Goal: Information Seeking & Learning: Learn about a topic

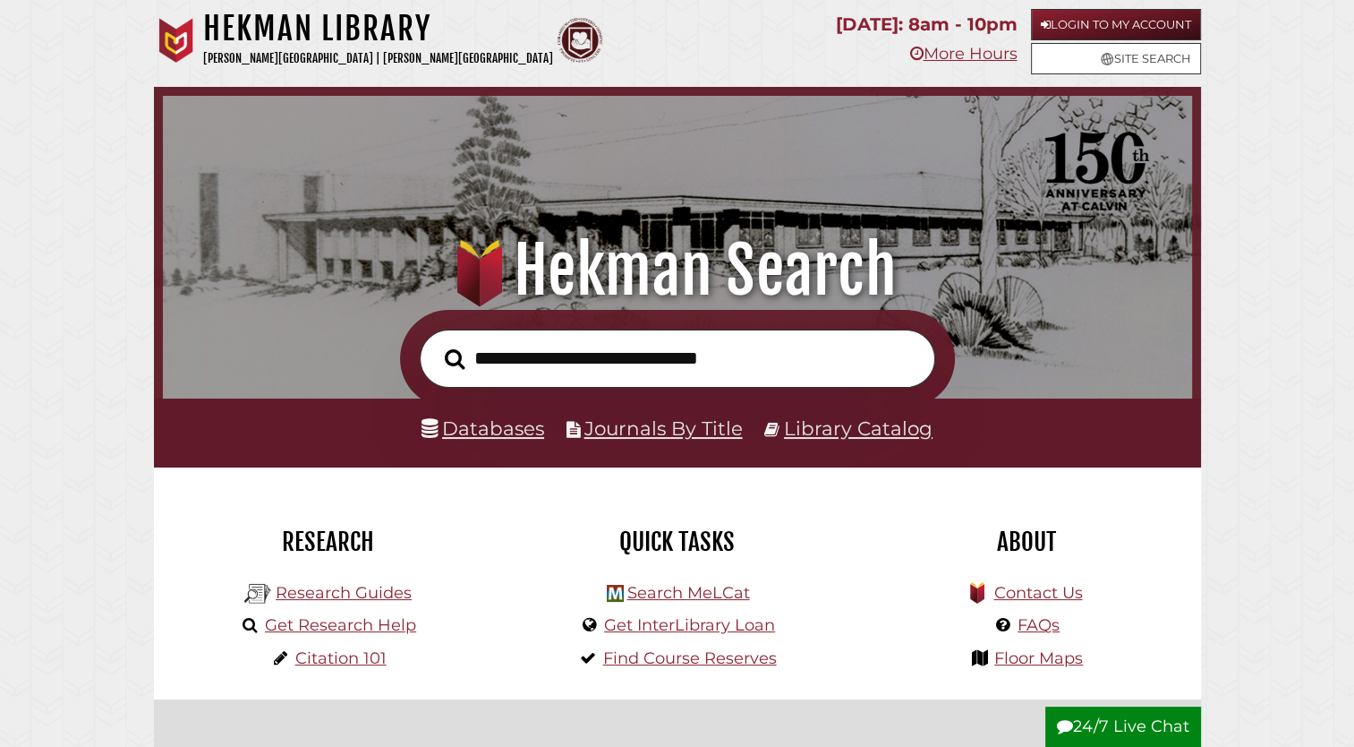
scroll to position [340, 1020]
click at [533, 431] on link "Databases" at bounding box center [483, 427] width 123 height 23
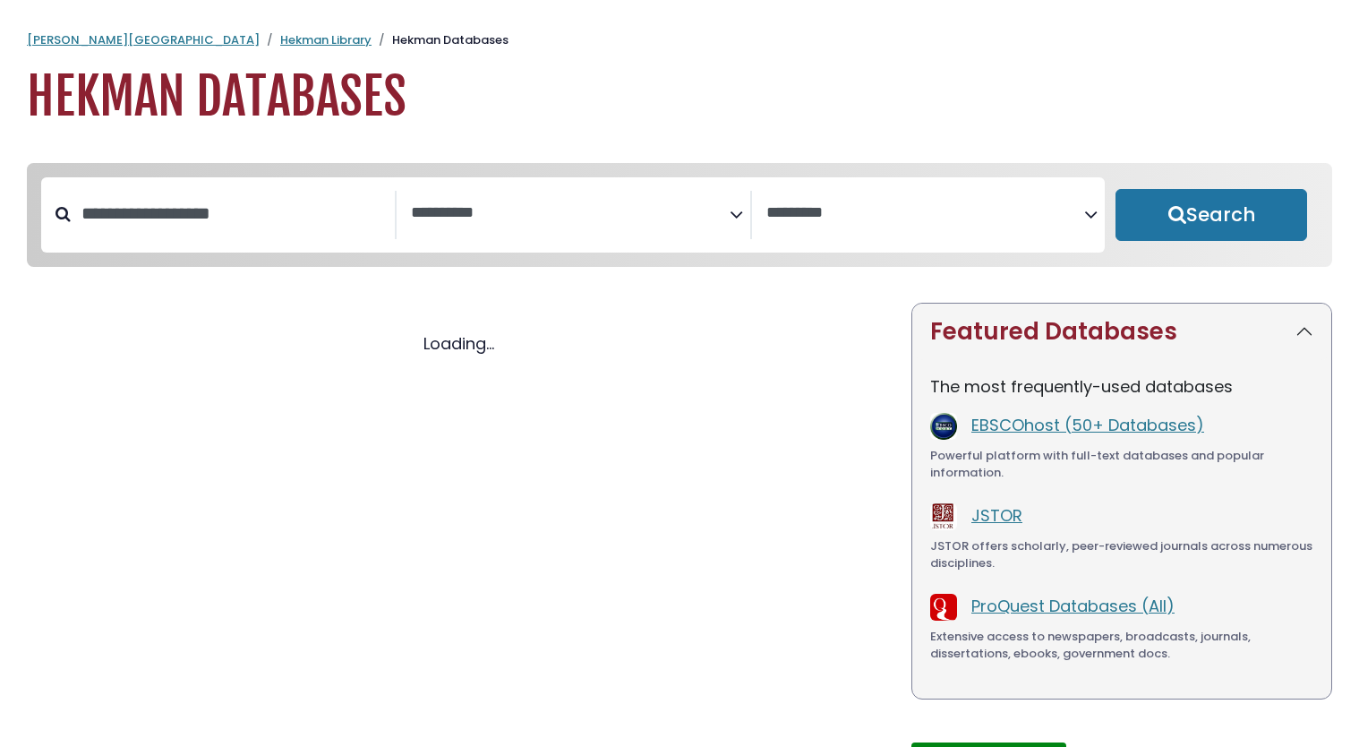
select select "Database Subject Filter"
select select "Database Vendors Filter"
select select "Database Subject Filter"
select select "Database Vendors Filter"
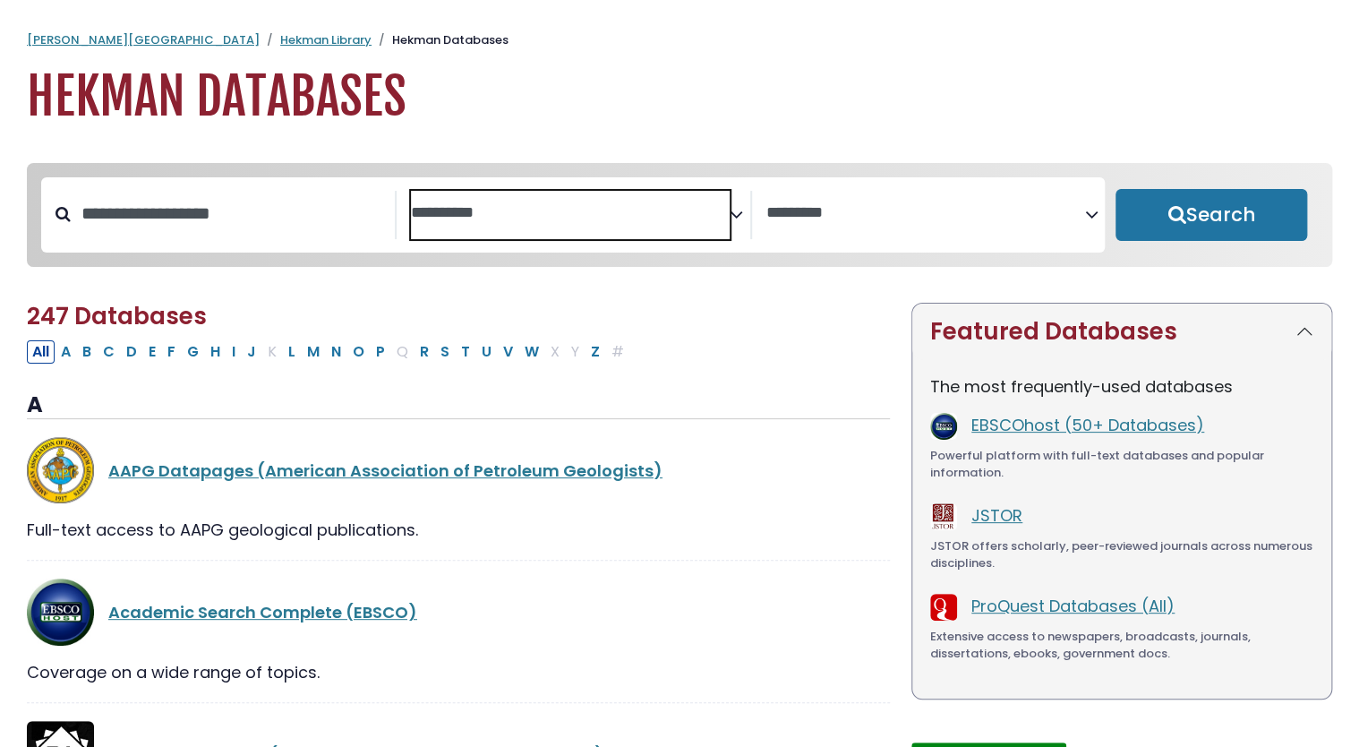
click at [515, 222] on textarea "Search" at bounding box center [570, 213] width 319 height 19
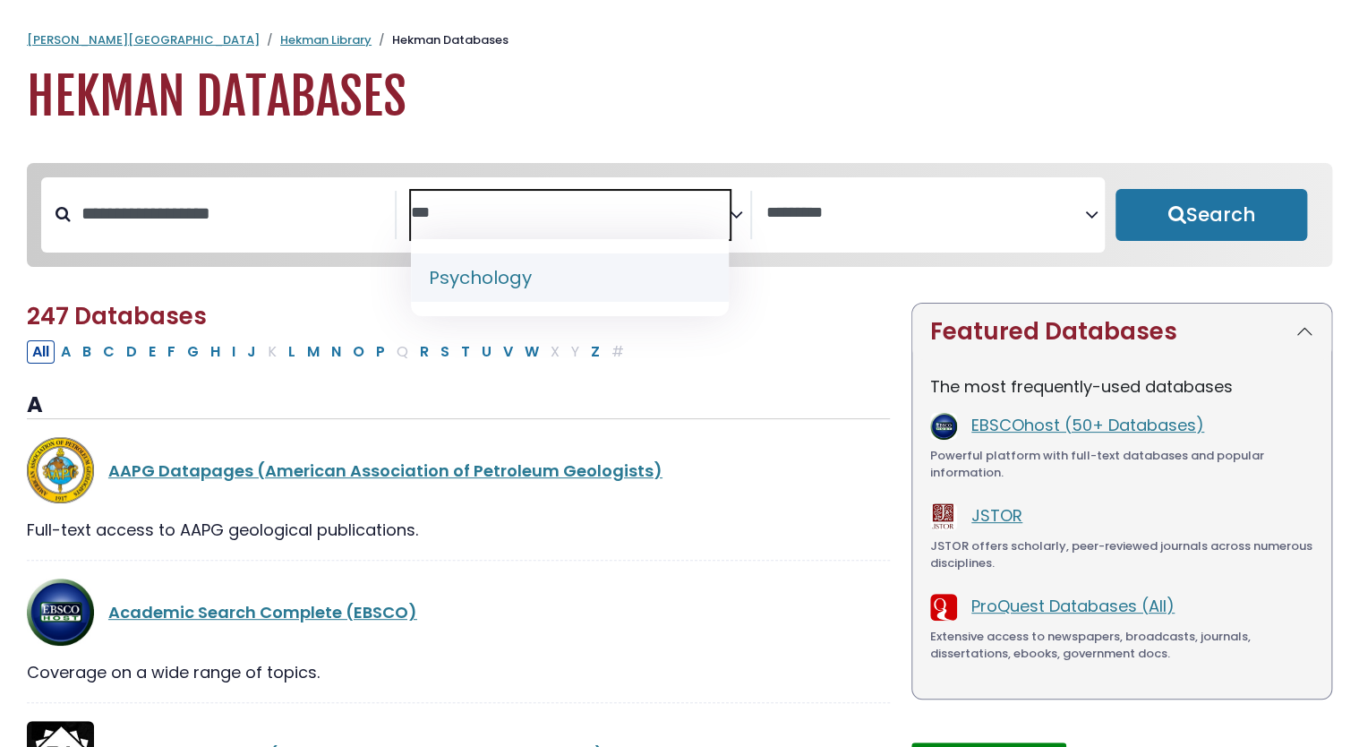
type textarea "***"
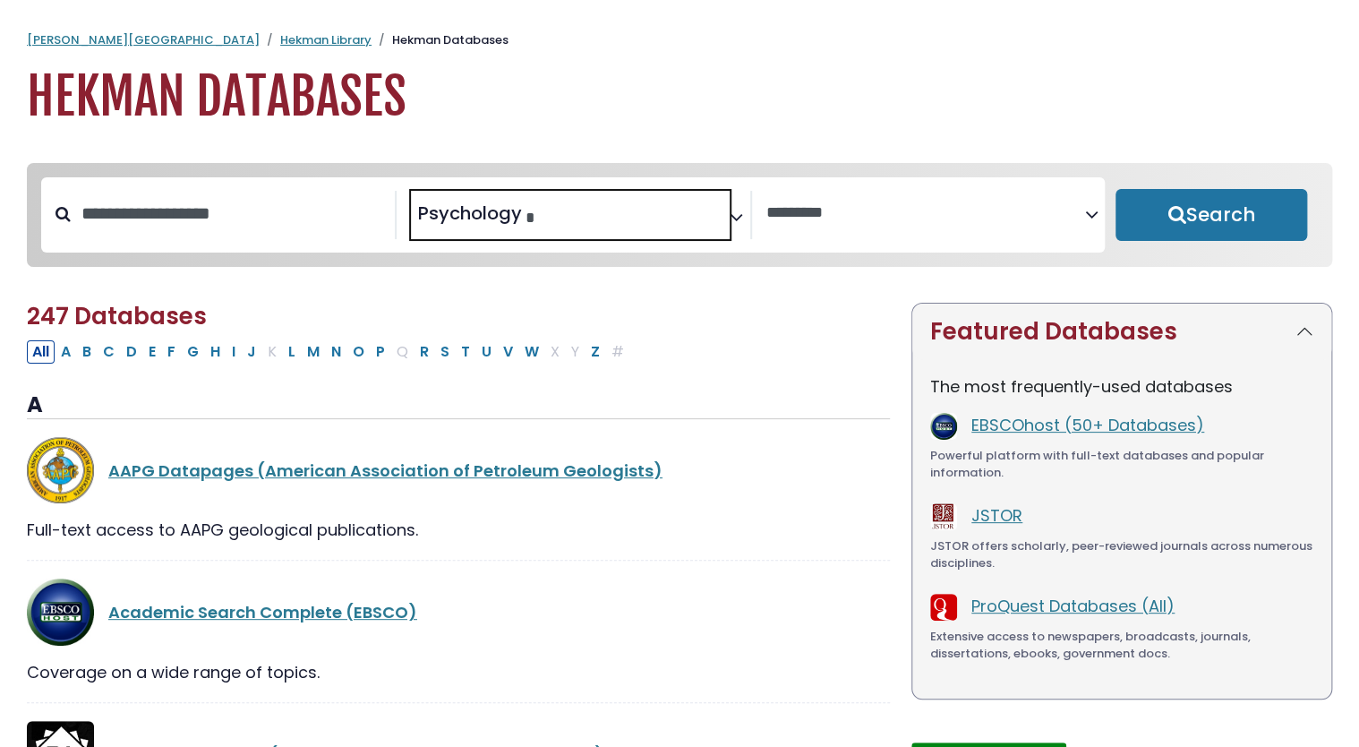
select select "*****"
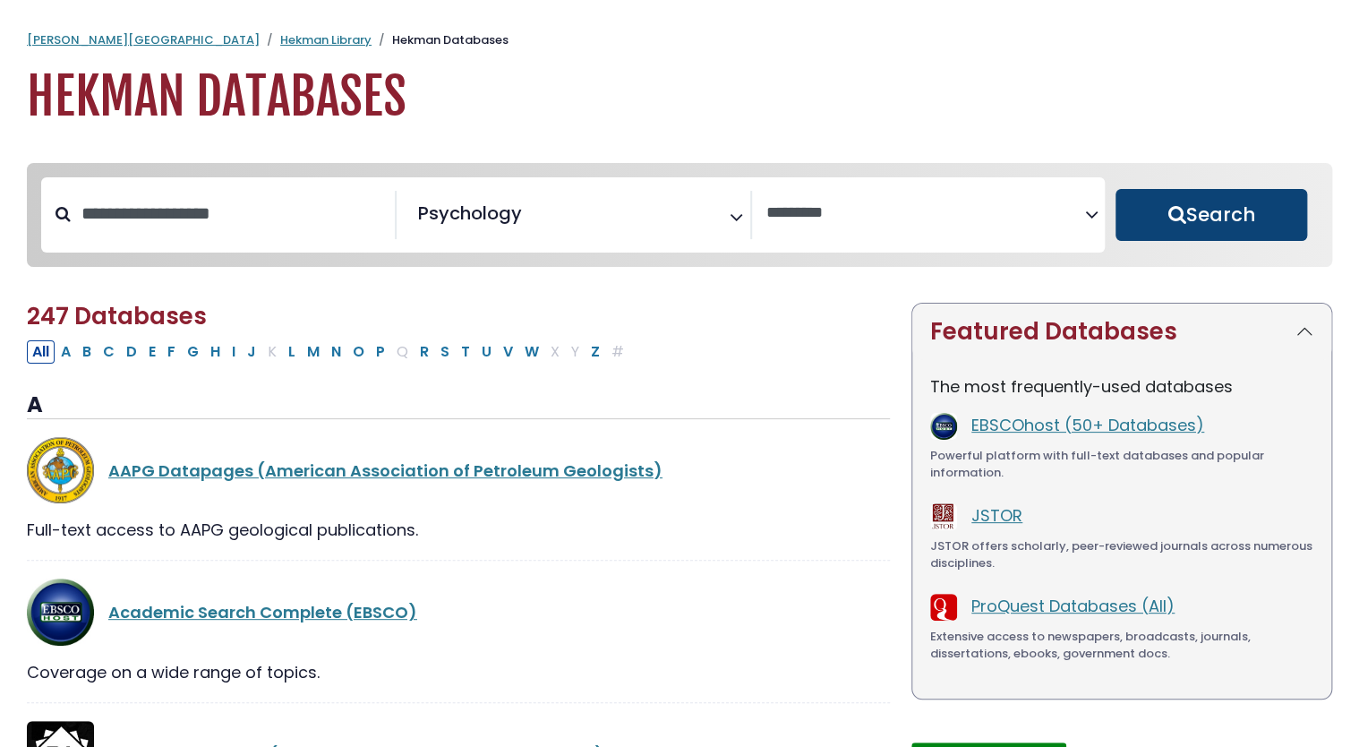
click at [1179, 227] on button "Search" at bounding box center [1211, 215] width 192 height 52
select select "Database Vendors Filter"
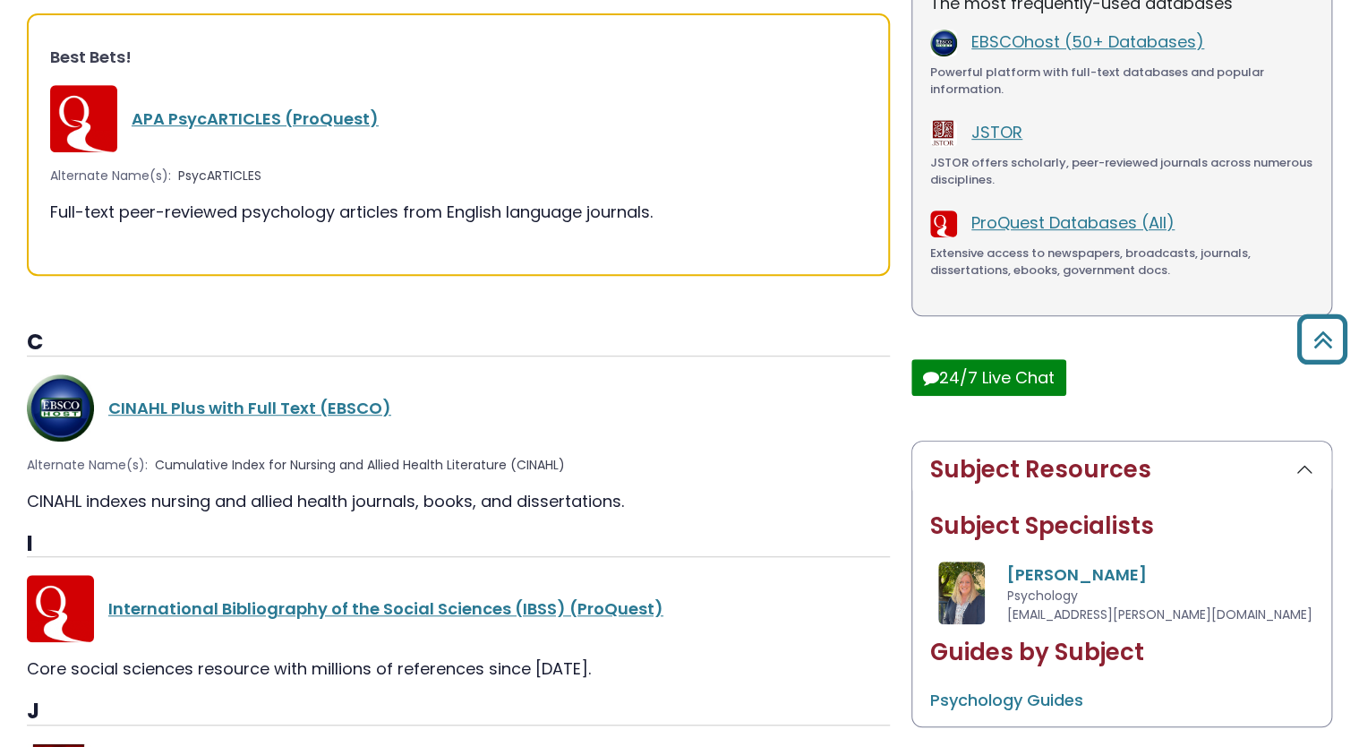
scroll to position [267, 0]
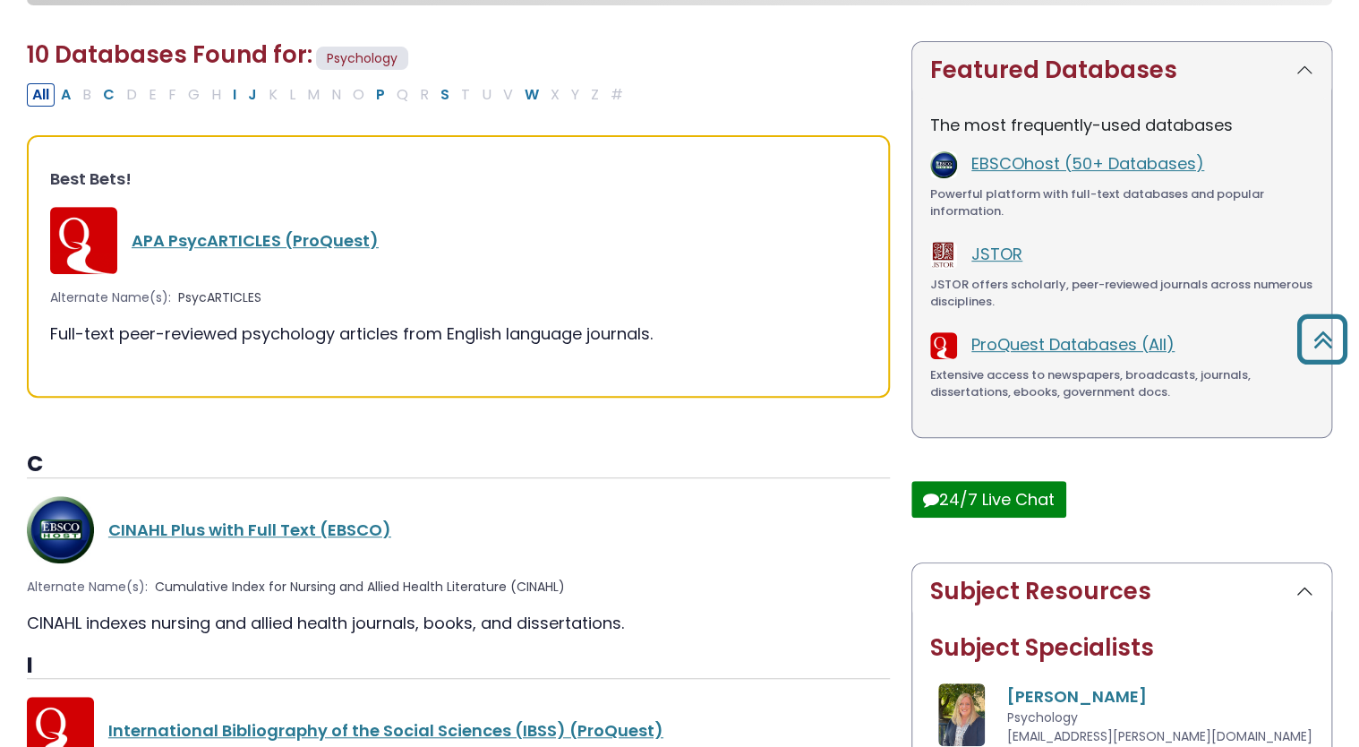
drag, startPoint x: 1114, startPoint y: 165, endPoint x: 1017, endPoint y: 220, distance: 112.2
click at [1017, 220] on div "The most frequently-used databases EBSCOhost (50+ Databases) Powerful platform …" at bounding box center [1121, 267] width 419 height 338
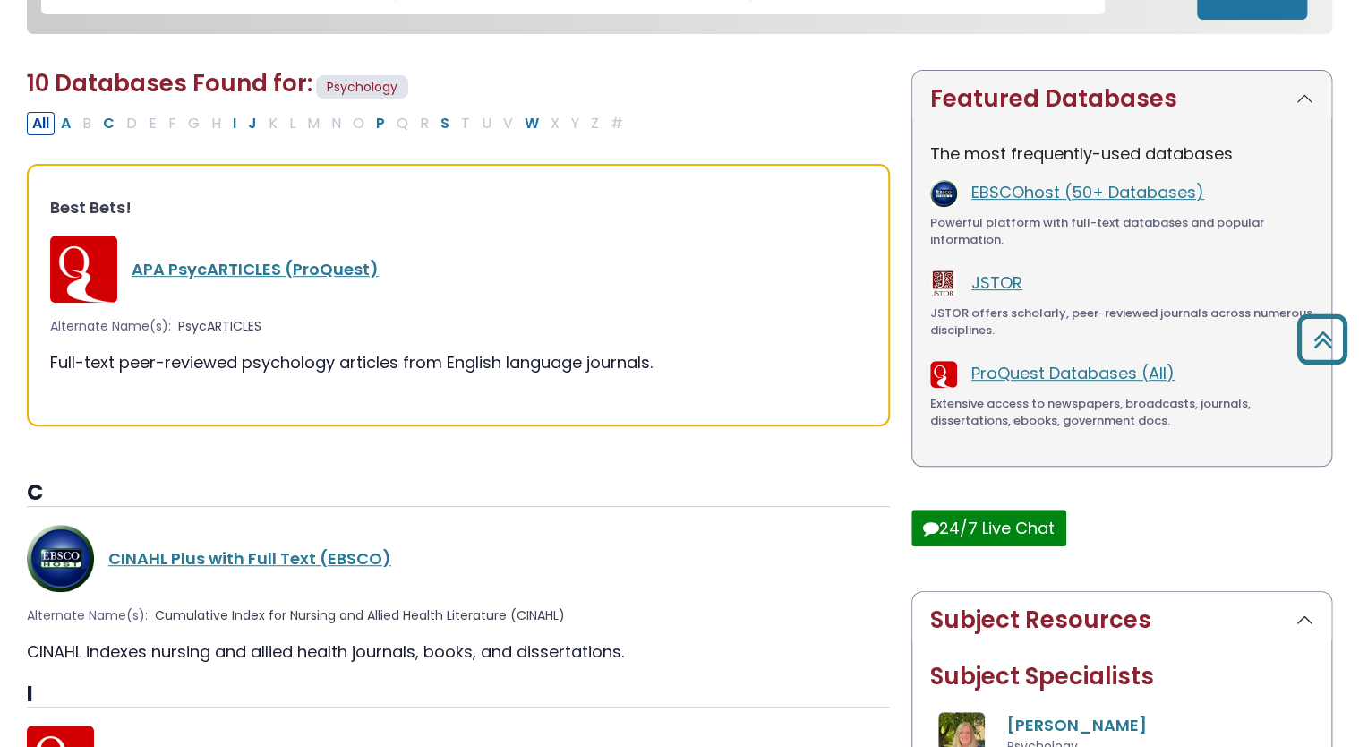
scroll to position [239, 0]
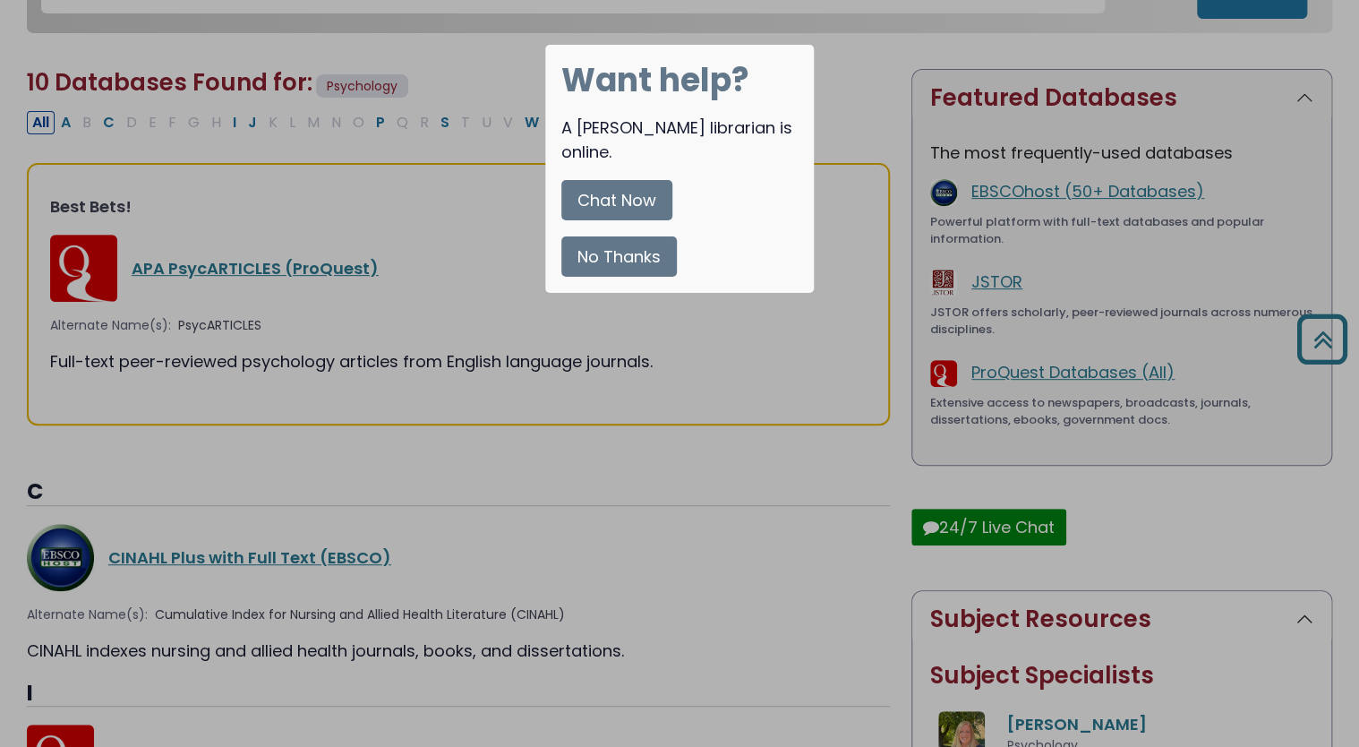
click at [617, 236] on button "No Thanks" at bounding box center [618, 256] width 115 height 40
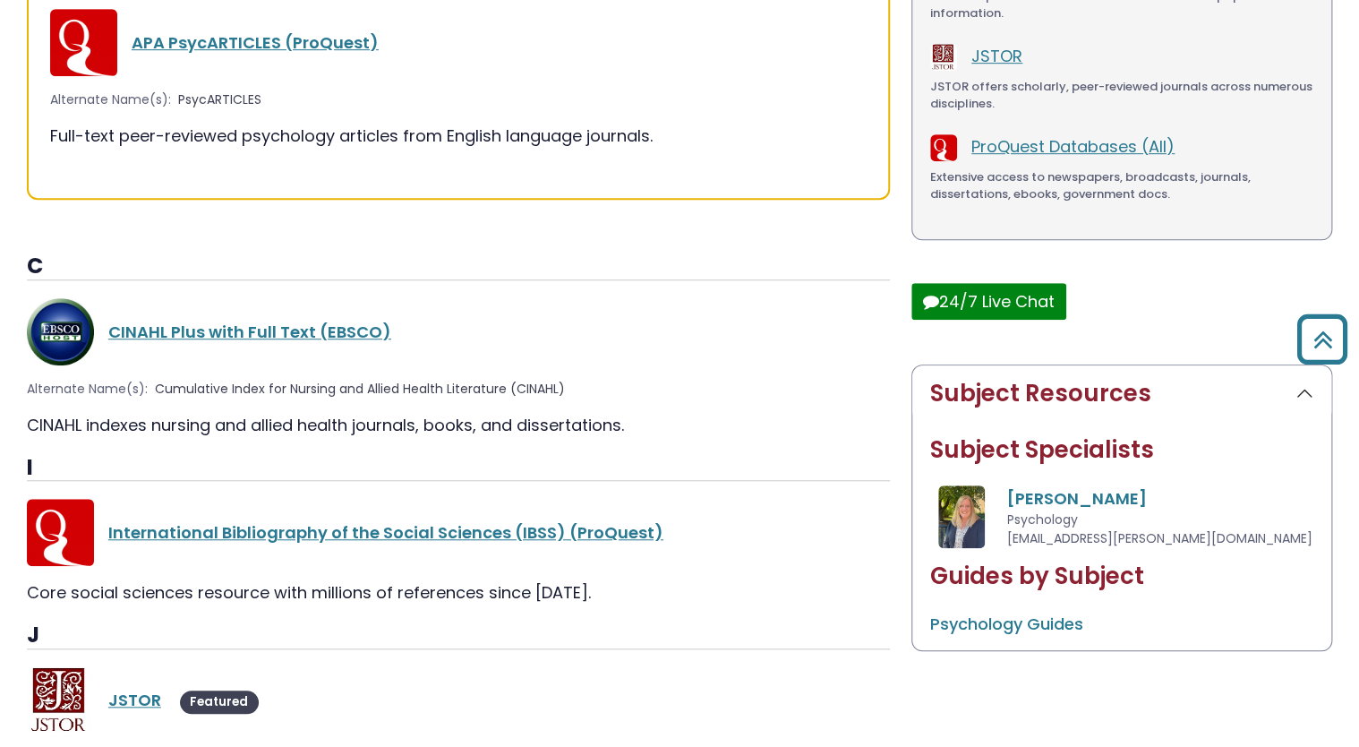
scroll to position [466, 0]
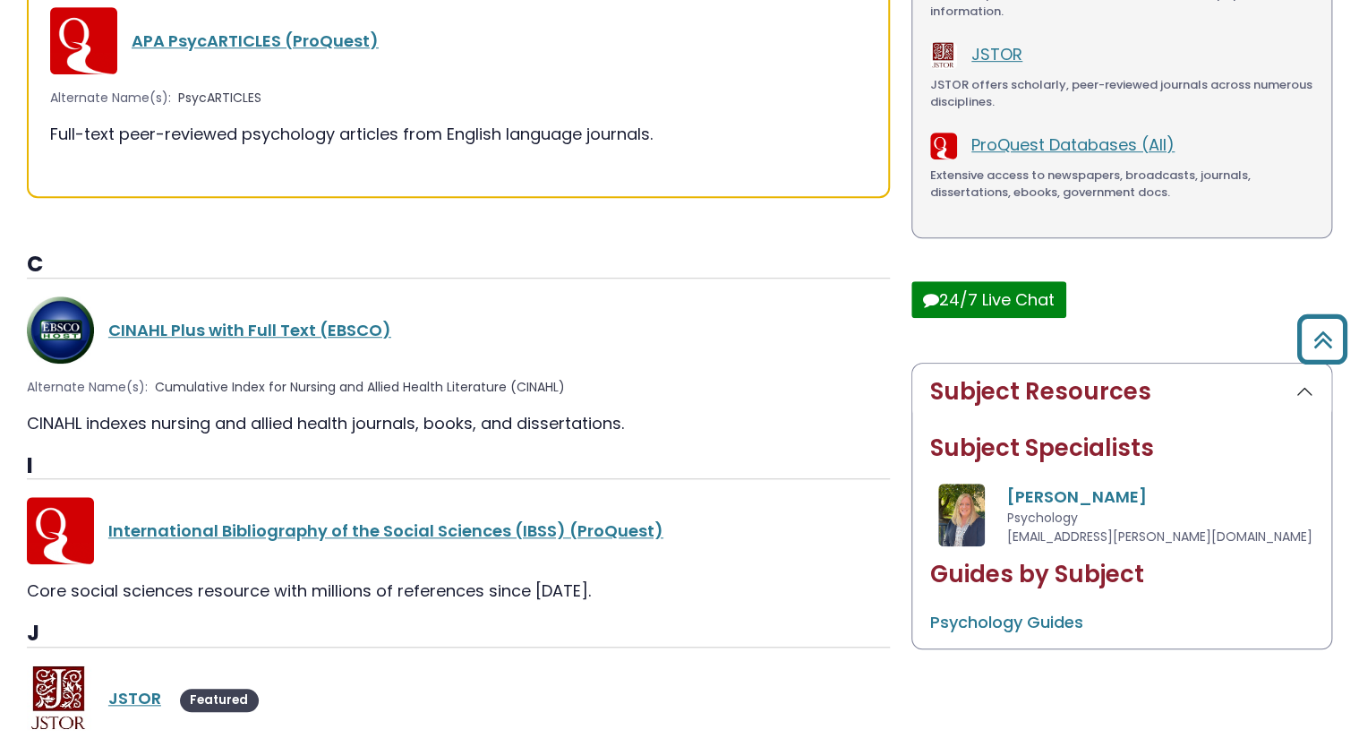
drag, startPoint x: 289, startPoint y: 322, endPoint x: 424, endPoint y: 259, distance: 149.4
click at [424, 259] on h3 "C" at bounding box center [458, 265] width 863 height 27
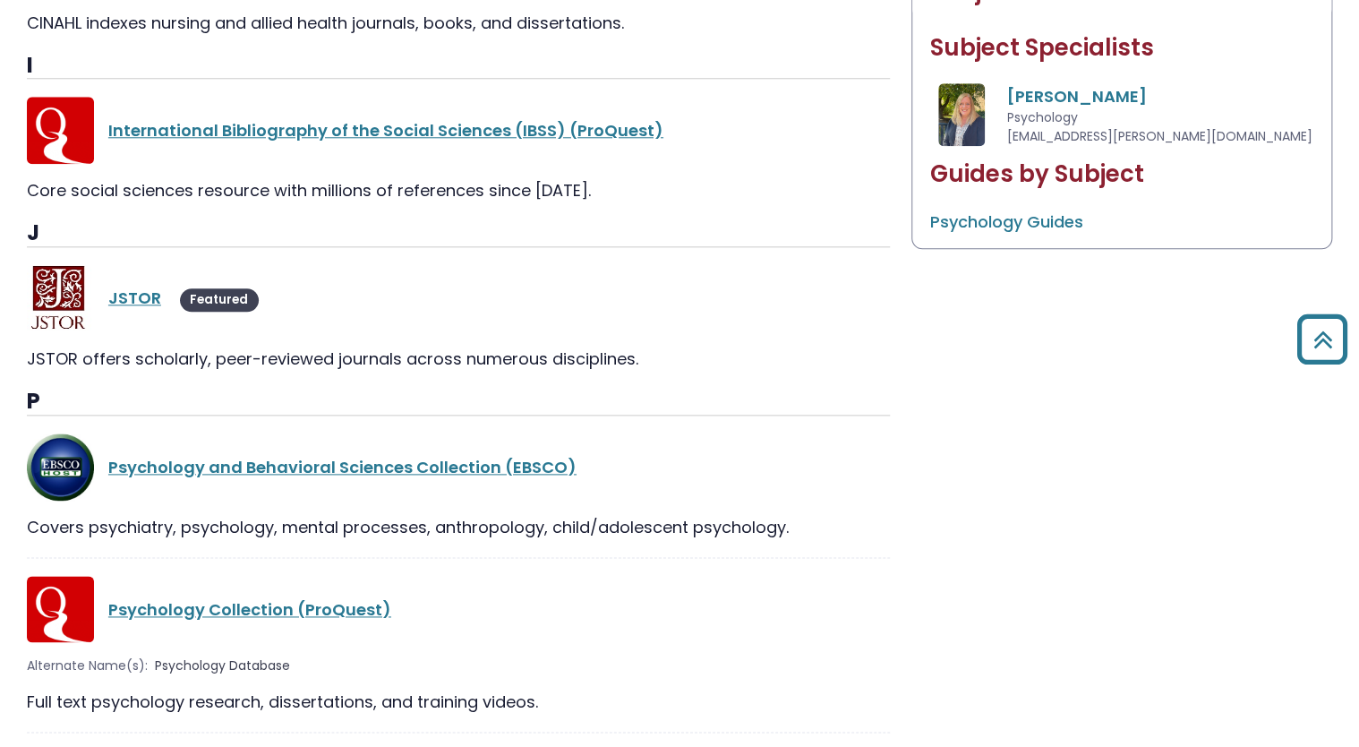
scroll to position [0, 0]
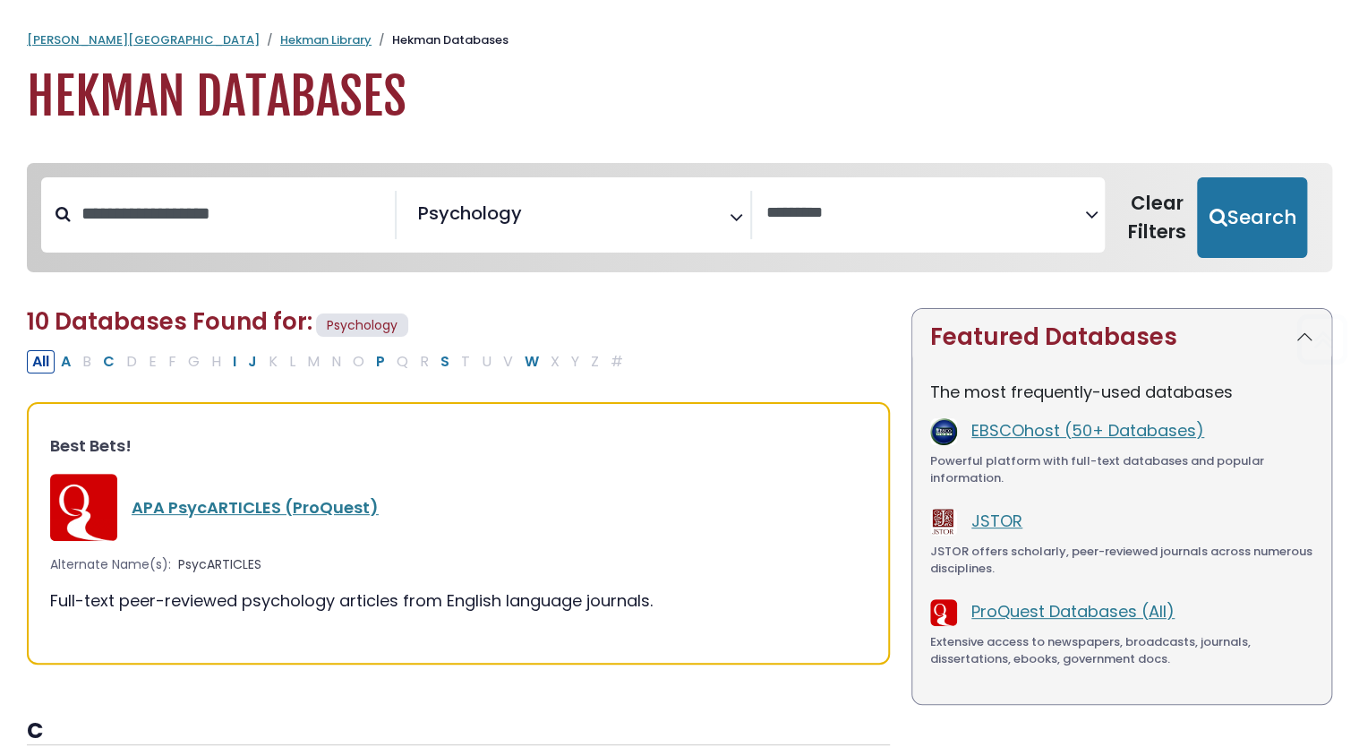
click at [562, 231] on span "× Psychology" at bounding box center [570, 215] width 319 height 48
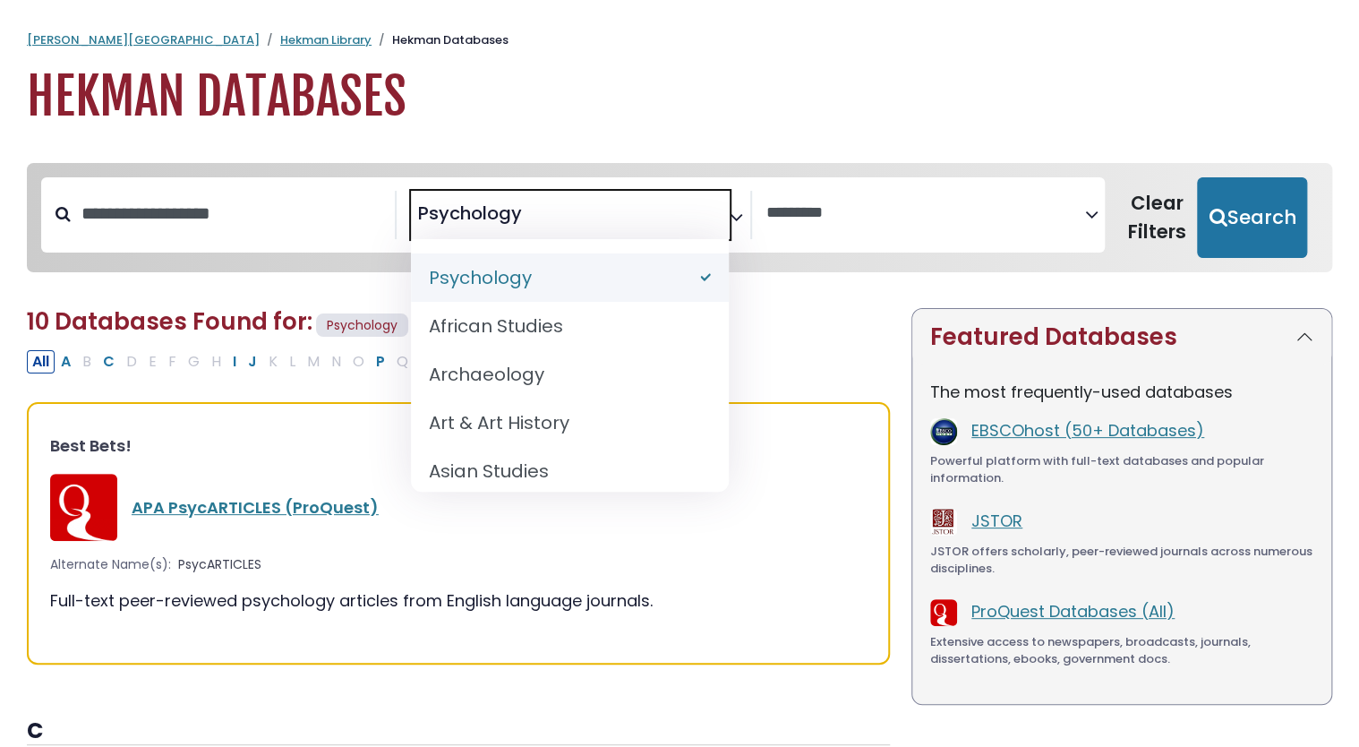
select select "Database Subject Filter"
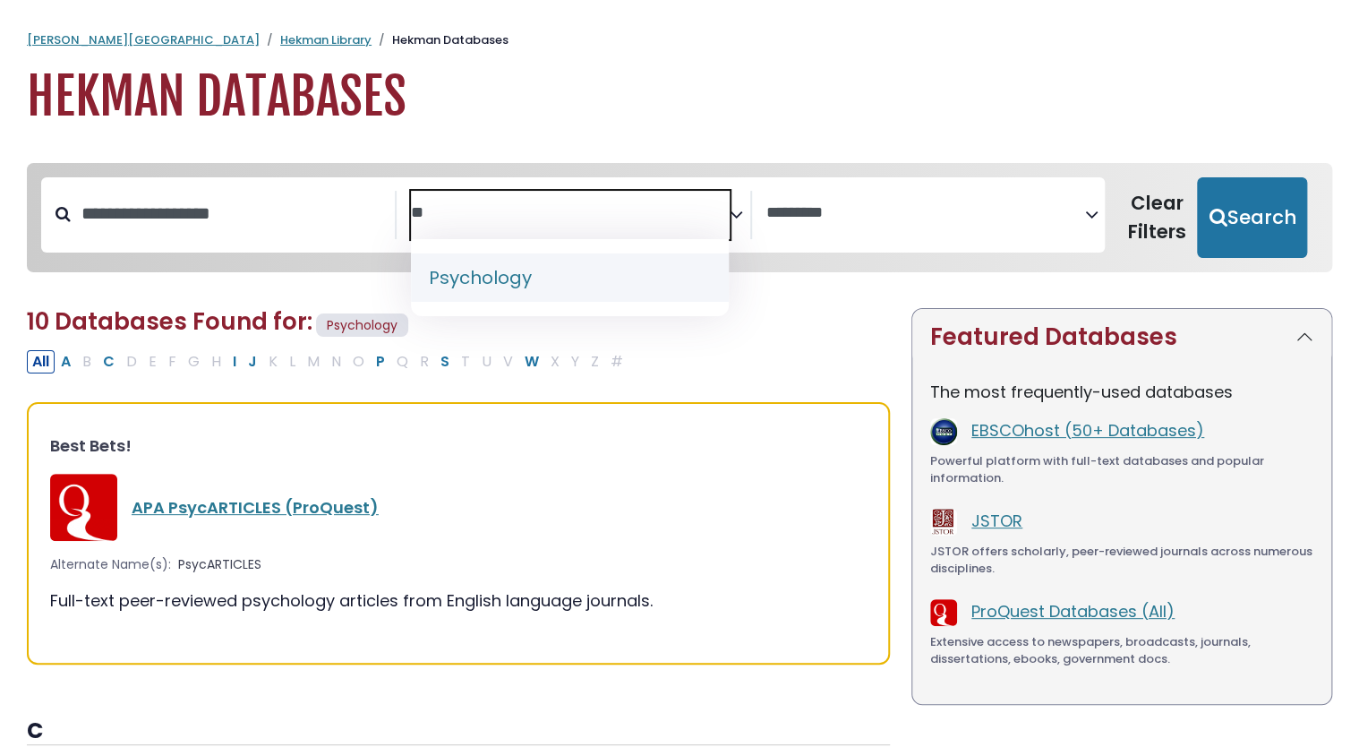
type textarea "*"
type textarea "*********"
select select "*****"
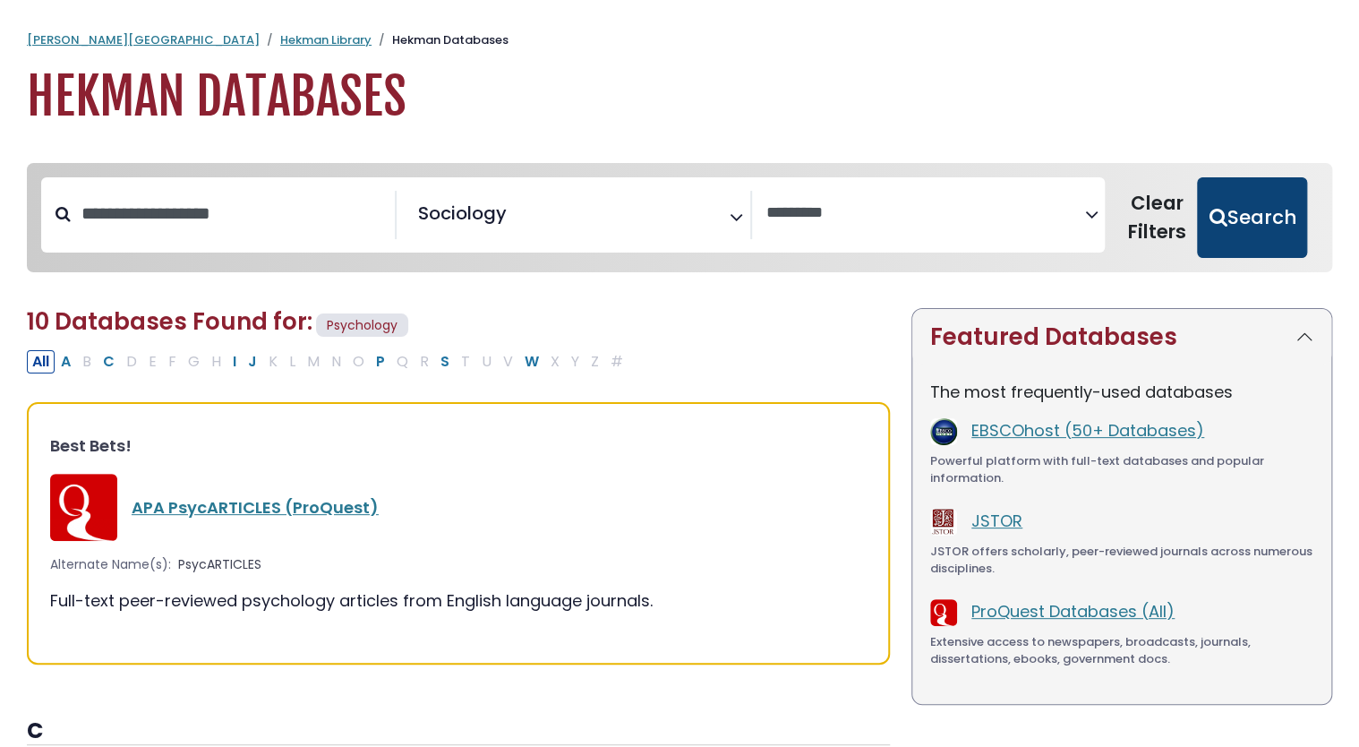
click at [1239, 223] on button "Search" at bounding box center [1252, 217] width 110 height 81
select select "Database Vendors Filter"
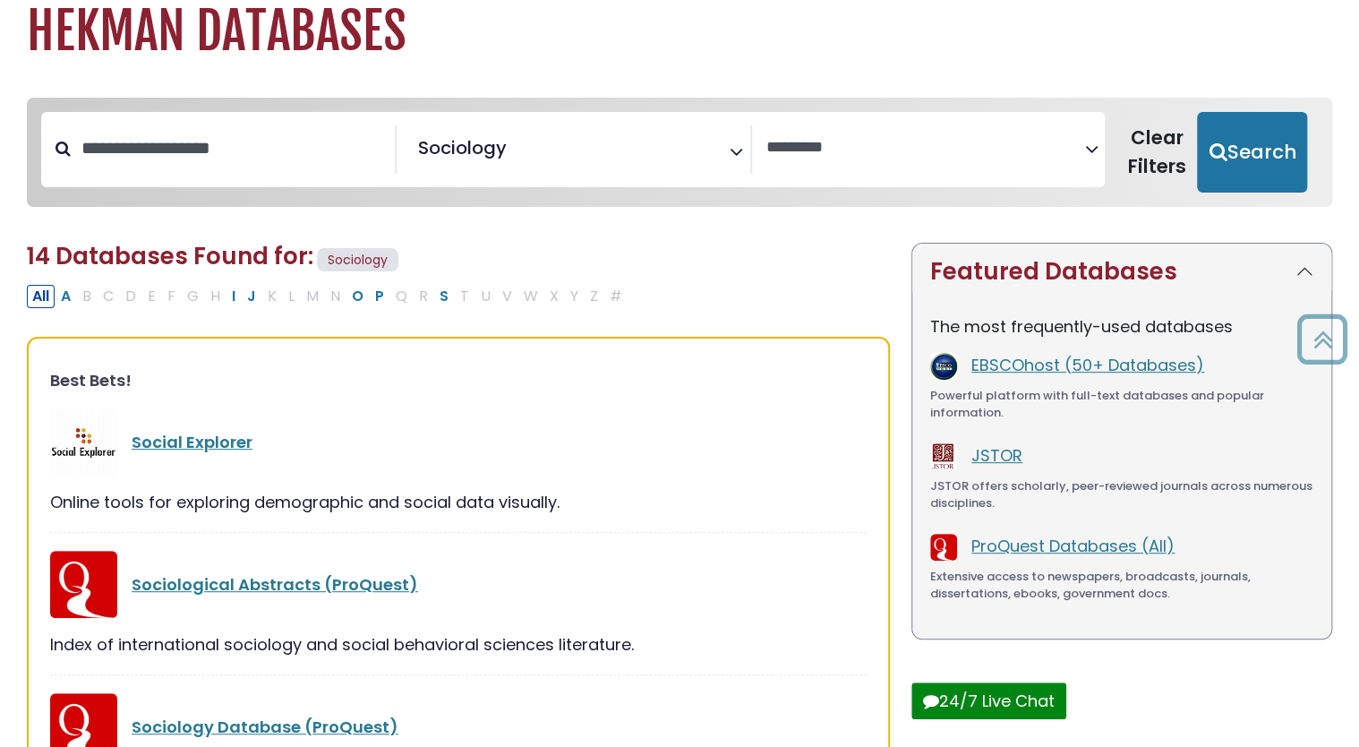
scroll to position [62, 0]
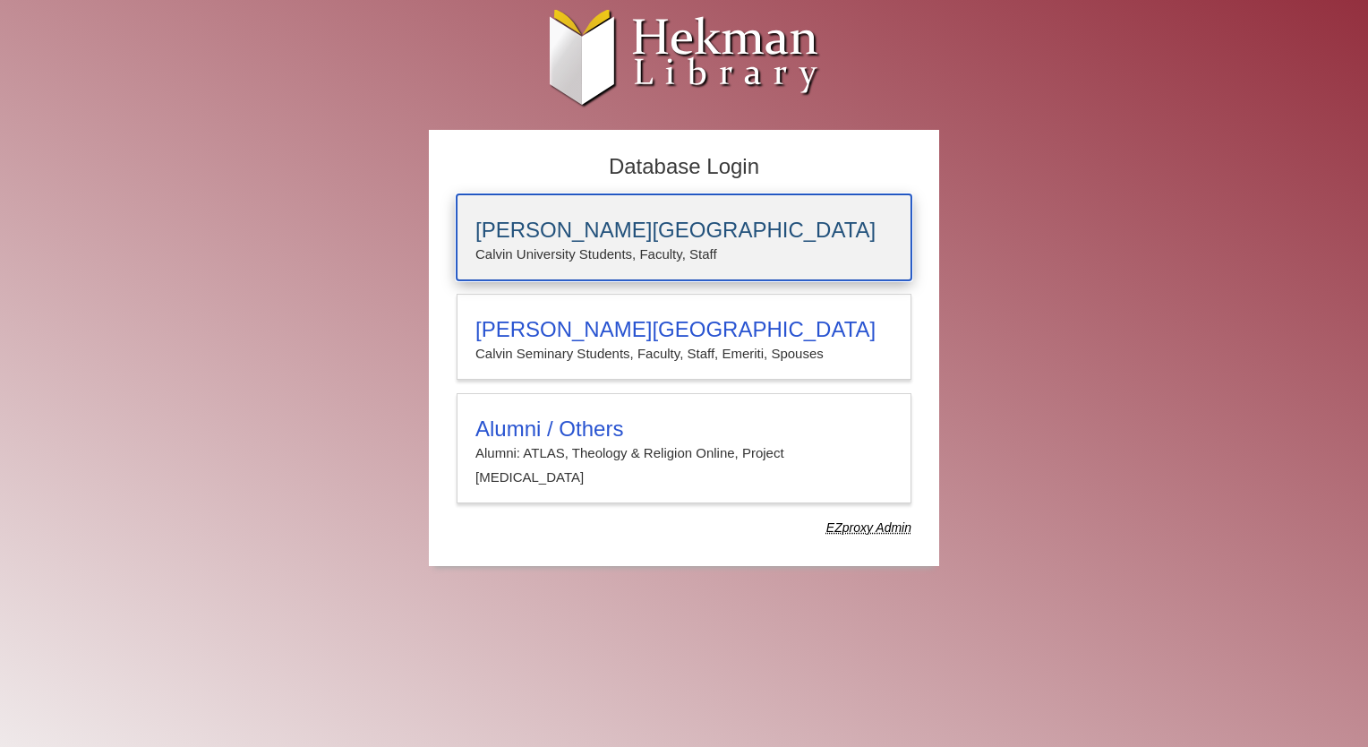
click at [755, 243] on p "Calvin University Students, Faculty, Staff" at bounding box center [683, 254] width 417 height 23
click at [662, 223] on h3 "[PERSON_NAME][GEOGRAPHIC_DATA]" at bounding box center [683, 230] width 417 height 25
click at [598, 252] on p "Calvin University Students, Faculty, Staff" at bounding box center [683, 254] width 417 height 23
